Goal: Communication & Community: Connect with others

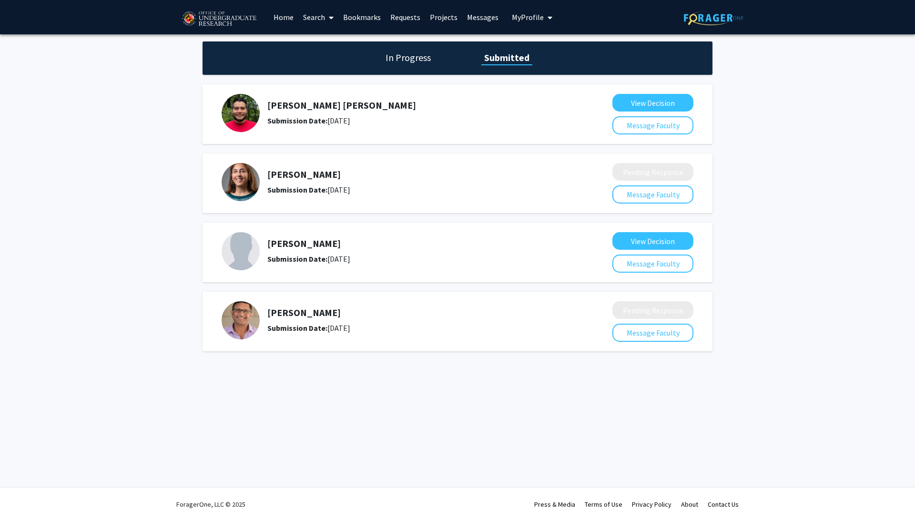
click at [271, 316] on h5 "[PERSON_NAME]" at bounding box center [414, 312] width 294 height 11
copy h5 "[PERSON_NAME]"
click at [638, 332] on button "Message Faculty" at bounding box center [652, 332] width 81 height 18
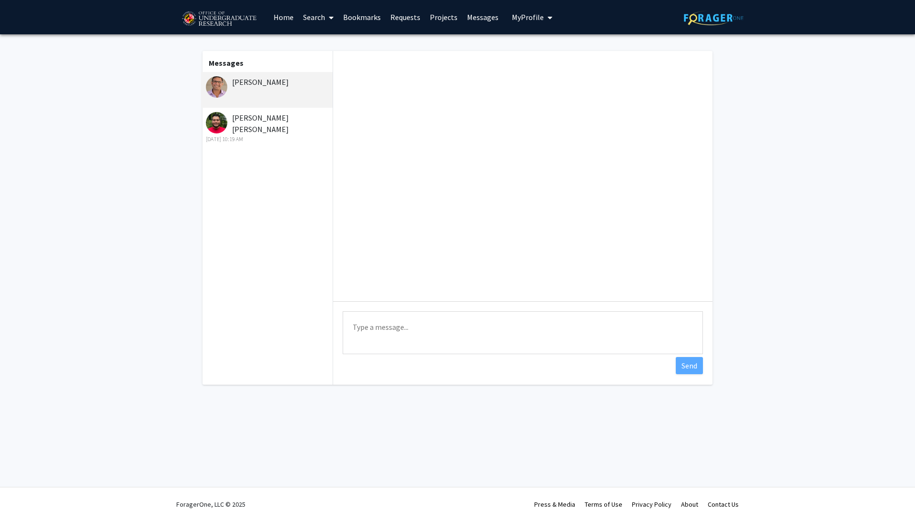
click at [405, 18] on link "Requests" at bounding box center [405, 16] width 40 height 33
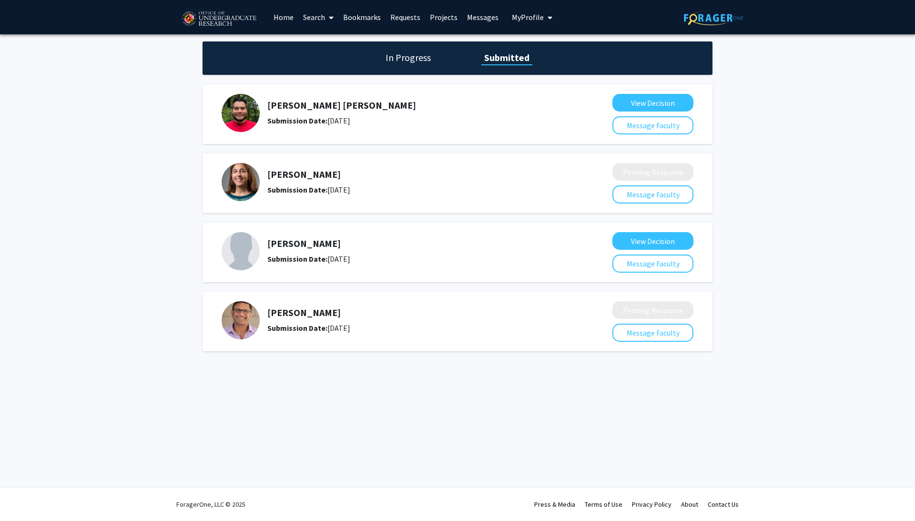
click at [287, 317] on h5 "[PERSON_NAME]" at bounding box center [414, 312] width 294 height 11
click at [248, 323] on img at bounding box center [240, 320] width 38 height 38
click at [413, 55] on h1 "In Progress" at bounding box center [407, 57] width 51 height 13
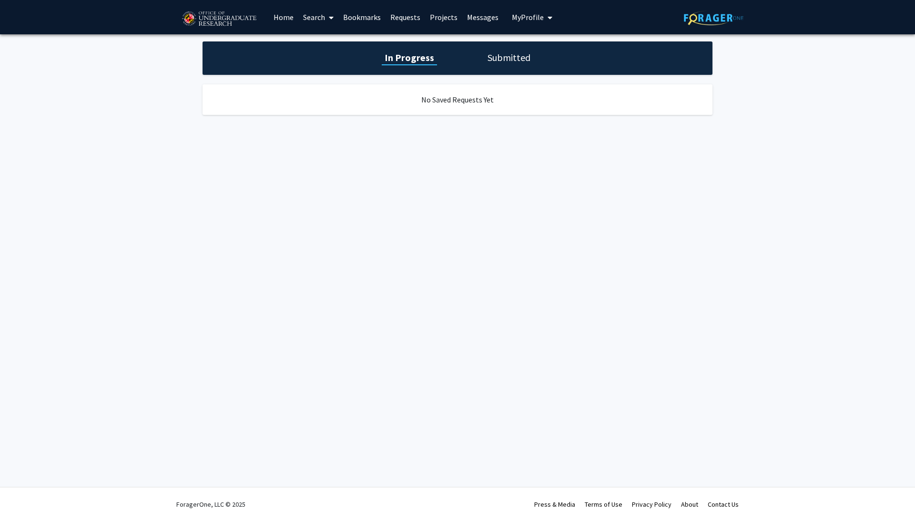
click at [488, 64] on h1 "Submitted" at bounding box center [508, 57] width 49 height 13
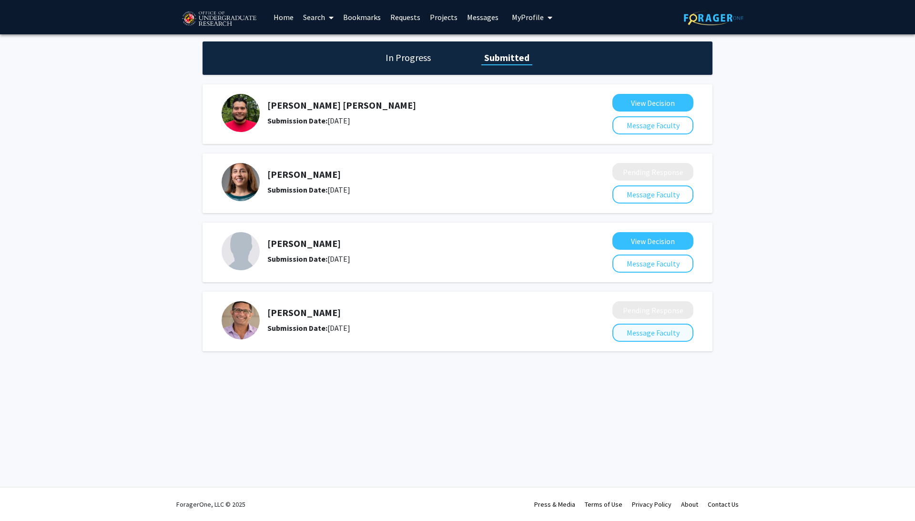
click at [631, 340] on button "Message Faculty" at bounding box center [652, 332] width 81 height 18
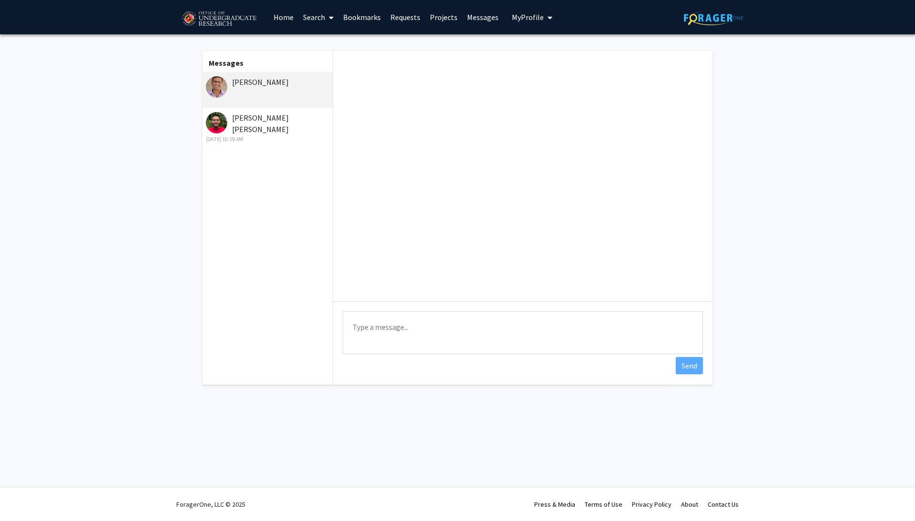
click at [279, 85] on div "[PERSON_NAME]" at bounding box center [268, 81] width 124 height 11
click at [307, 86] on div "[PERSON_NAME]" at bounding box center [268, 81] width 124 height 11
click at [329, 16] on icon at bounding box center [331, 18] width 5 height 8
click at [362, 17] on link "Bookmarks" at bounding box center [361, 16] width 47 height 33
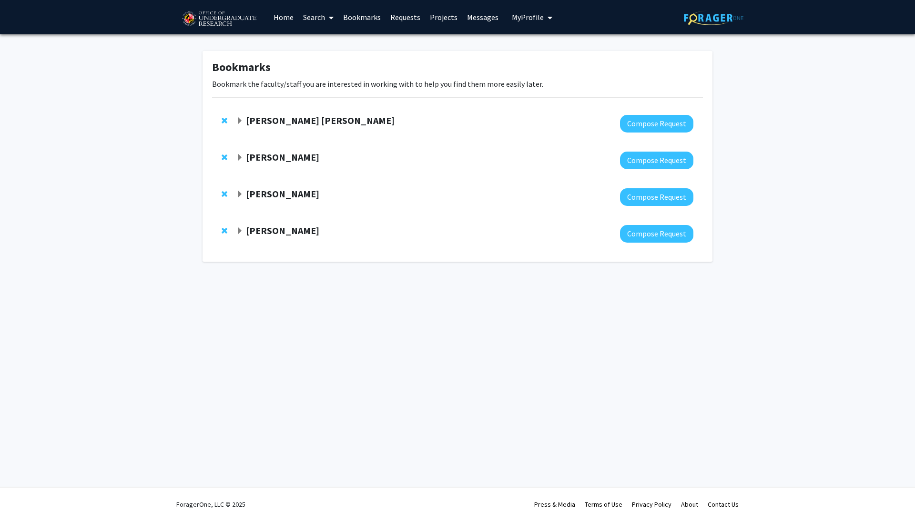
click at [425, 20] on link "Projects" at bounding box center [443, 16] width 37 height 33
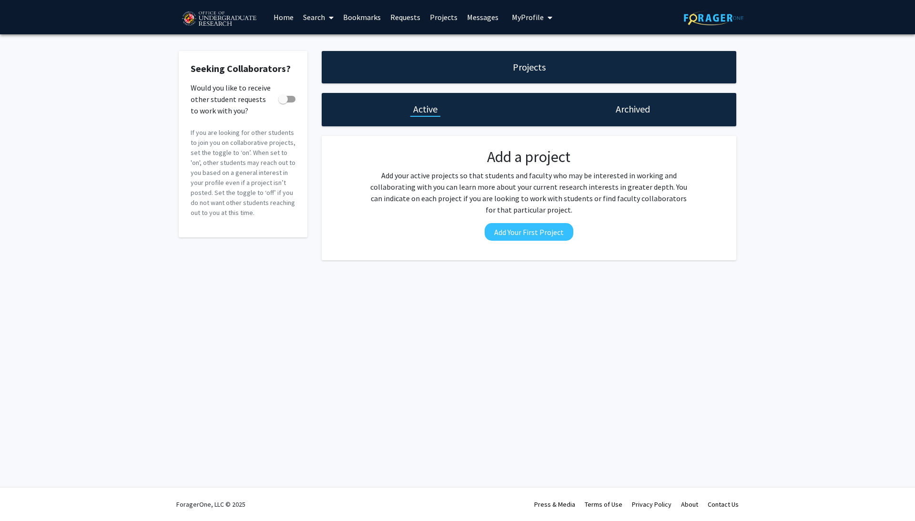
click at [416, 19] on link "Requests" at bounding box center [405, 16] width 40 height 33
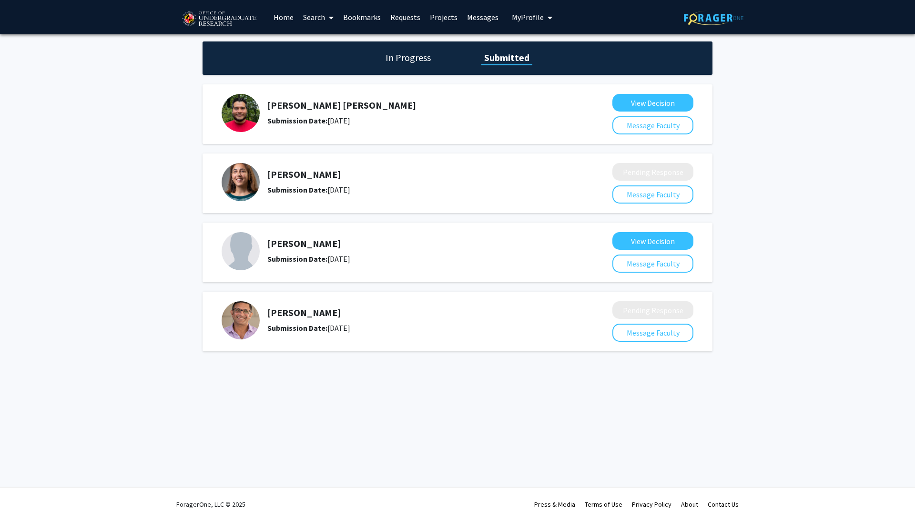
click at [243, 319] on img at bounding box center [240, 320] width 38 height 38
